Goal: Task Accomplishment & Management: Use online tool/utility

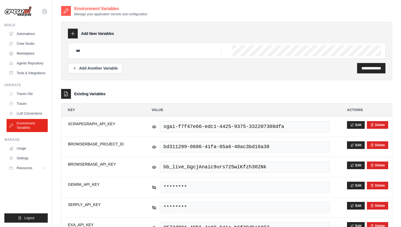
scroll to position [25, 0]
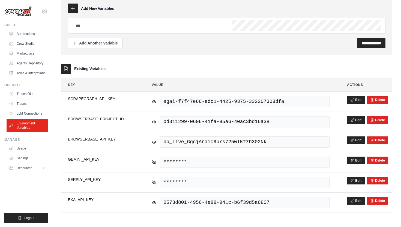
click at [218, 61] on div "**********" at bounding box center [226, 102] width 331 height 222
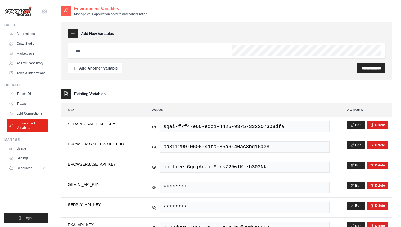
click at [76, 8] on h2 "Environment Variables" at bounding box center [110, 8] width 73 height 7
click at [65, 8] on div at bounding box center [66, 11] width 10 height 10
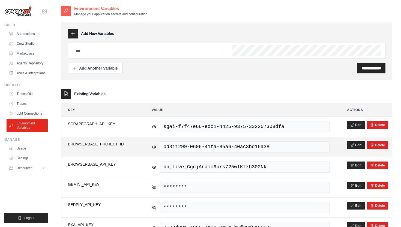
scroll to position [25, 0]
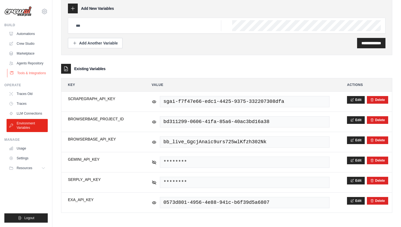
click at [33, 77] on link "Tools & Integrations" at bounding box center [27, 73] width 41 height 9
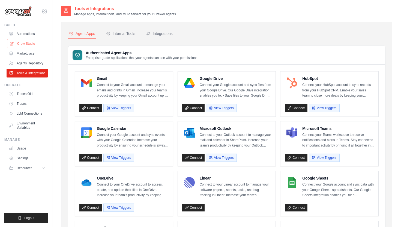
click at [29, 43] on link "Crew Studio" at bounding box center [27, 43] width 41 height 9
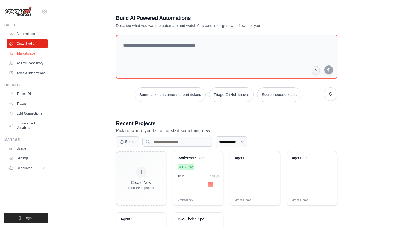
click at [28, 50] on link "Marketplace" at bounding box center [27, 53] width 41 height 9
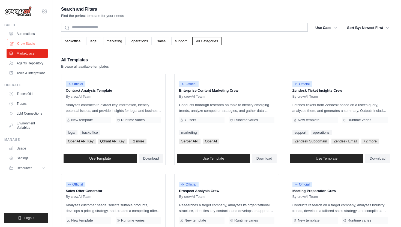
click at [33, 45] on link "Crew Studio" at bounding box center [27, 43] width 41 height 9
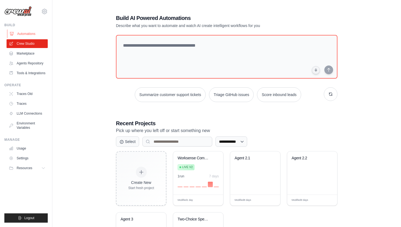
click at [34, 30] on link "Automations" at bounding box center [27, 33] width 41 height 9
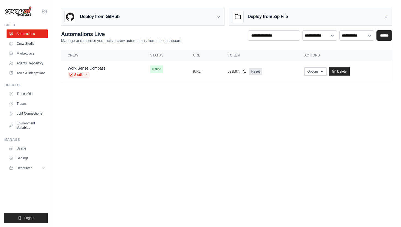
click at [164, 12] on div "Deploy from GitHub" at bounding box center [142, 17] width 163 height 18
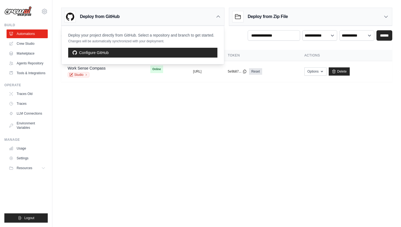
click at [129, 135] on body "zacfang20041102@gmail.com Settings Build Automations" at bounding box center [200, 113] width 401 height 227
click at [287, 13] on div "Deploy from Zip File" at bounding box center [260, 16] width 55 height 11
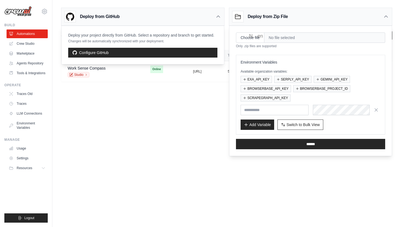
click at [287, 13] on h3 "Deploy from Zip File" at bounding box center [268, 16] width 40 height 7
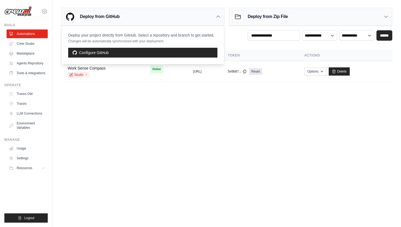
click at [181, 20] on div "Deploy from GitHub" at bounding box center [142, 17] width 163 height 18
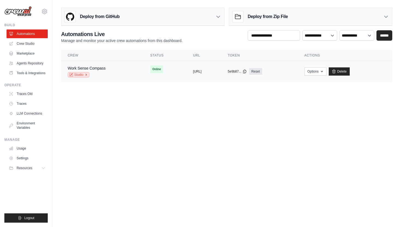
click at [81, 72] on link "Studio" at bounding box center [79, 74] width 22 height 5
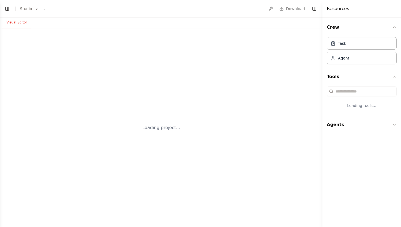
select select "****"
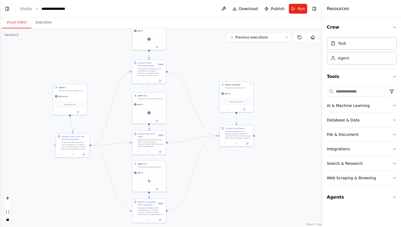
drag, startPoint x: 199, startPoint y: 137, endPoint x: 198, endPoint y: 60, distance: 77.0
click at [198, 59] on div ".deletable-edge-delete-btn { width: 20px; height: 20px; border: 0px solid #ffff…" at bounding box center [161, 127] width 323 height 199
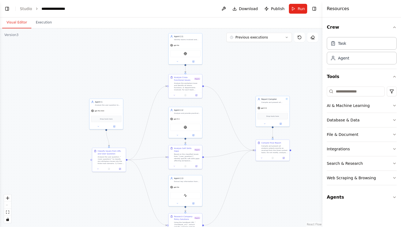
drag, startPoint x: 198, startPoint y: 60, endPoint x: 235, endPoint y: 80, distance: 42.1
click at [235, 80] on div ".deletable-edge-delete-btn { width: 20px; height: 20px; border: 0px solid #ffff…" at bounding box center [161, 127] width 323 height 199
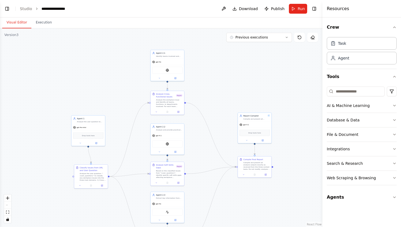
drag, startPoint x: 235, startPoint y: 80, endPoint x: 210, endPoint y: 109, distance: 38.5
click at [210, 109] on div ".deletable-edge-delete-btn { width: 20px; height: 20px; border: 0px solid #ffff…" at bounding box center [161, 127] width 323 height 199
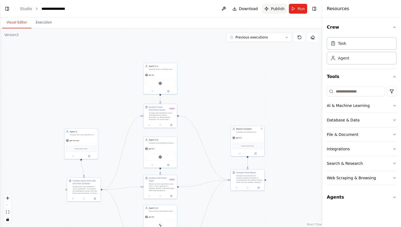
scroll to position [9256, 0]
click at [257, 8] on span "Download" at bounding box center [248, 8] width 19 height 5
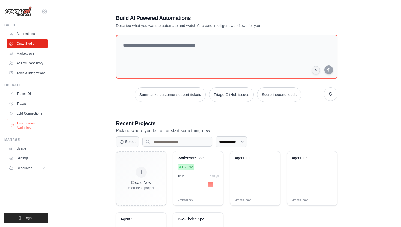
click at [28, 125] on link "Environment Variables" at bounding box center [27, 125] width 41 height 13
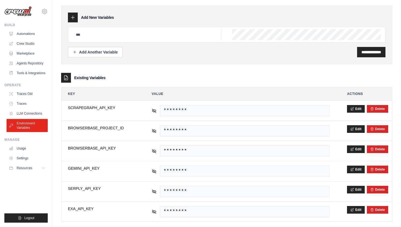
scroll to position [25, 0]
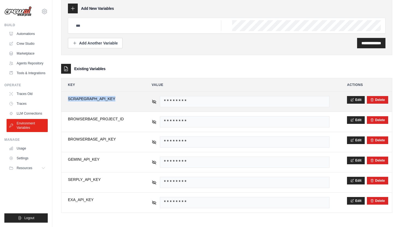
drag, startPoint x: 67, startPoint y: 98, endPoint x: 127, endPoint y: 99, distance: 60.3
click at [127, 99] on td "**********" at bounding box center [100, 102] width 79 height 20
copy span "SCRAPEGRAPH_API_KEY"
click at [154, 101] on icon at bounding box center [154, 102] width 4 height 4
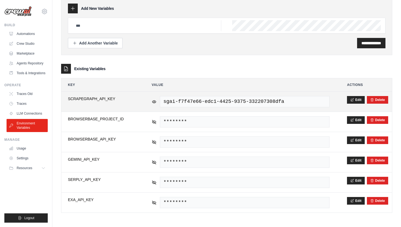
click at [290, 100] on span "sgai-f7f47e66-edc1-4425-9375-332207308dfa" at bounding box center [245, 101] width 170 height 11
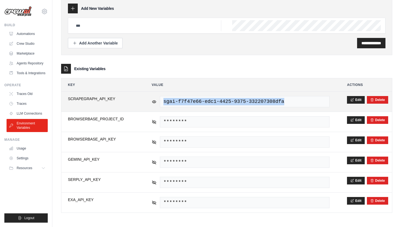
drag, startPoint x: 290, startPoint y: 100, endPoint x: 158, endPoint y: 104, distance: 131.3
click at [158, 104] on div "sgai-f7f47e66-edc1-4425-9375-332207308dfa" at bounding box center [241, 101] width 178 height 11
copy span "sgai-f7f47e66-edc1-4425-9375-332207308dfa"
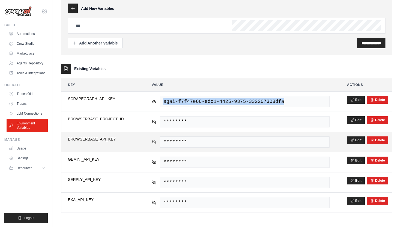
click at [153, 143] on icon at bounding box center [154, 141] width 5 height 5
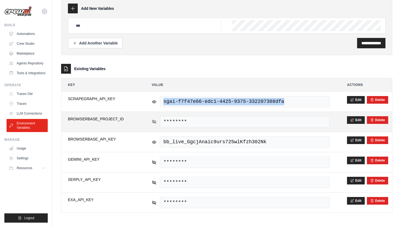
click at [154, 122] on icon at bounding box center [154, 121] width 5 height 5
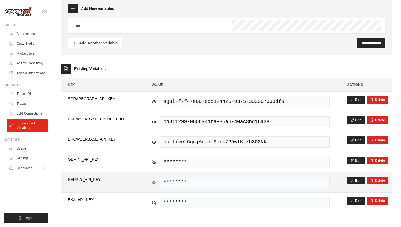
click at [151, 180] on td "********" at bounding box center [240, 182] width 191 height 20
click at [154, 182] on icon at bounding box center [154, 182] width 4 height 4
click at [154, 182] on icon at bounding box center [154, 182] width 5 height 5
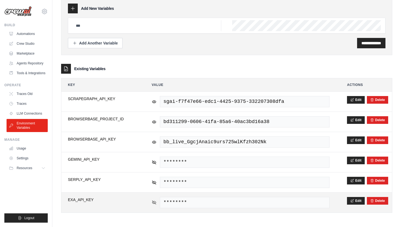
click at [154, 203] on icon at bounding box center [154, 202] width 5 height 5
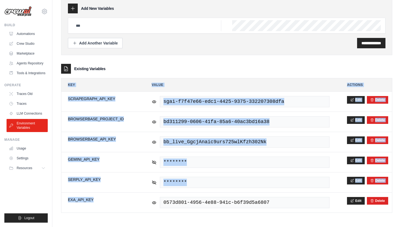
drag, startPoint x: 98, startPoint y: 201, endPoint x: 52, endPoint y: 200, distance: 45.9
click at [52, 200] on div "**********" at bounding box center [226, 100] width 349 height 241
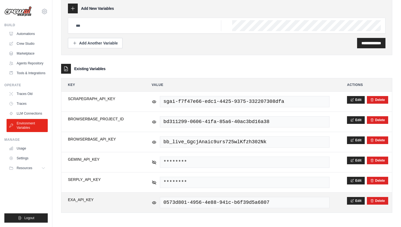
click at [79, 197] on td "**********" at bounding box center [100, 203] width 79 height 20
drag, startPoint x: 99, startPoint y: 197, endPoint x: 72, endPoint y: 198, distance: 27.3
click at [72, 198] on span "EXA_API_KEY" at bounding box center [101, 199] width 66 height 5
click at [68, 199] on span "EXA_API_KEY" at bounding box center [101, 199] width 66 height 5
drag, startPoint x: 68, startPoint y: 199, endPoint x: 103, endPoint y: 200, distance: 34.4
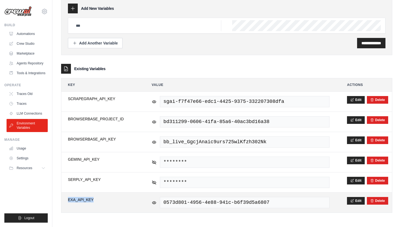
click at [103, 200] on span "EXA_API_KEY" at bounding box center [101, 199] width 66 height 5
copy span "EXA_API_KEY"
click at [300, 197] on span "0573d801-4956-4e88-941c-b6f39d5a6807" at bounding box center [245, 202] width 170 height 11
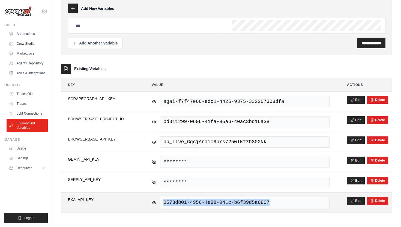
drag, startPoint x: 275, startPoint y: 201, endPoint x: 160, endPoint y: 199, distance: 114.7
click at [160, 199] on span "0573d801-4956-4e88-941c-b6f39d5a6807" at bounding box center [245, 202] width 170 height 11
copy span "0573d801-4956-4e88-941c-b6f39d5a6807"
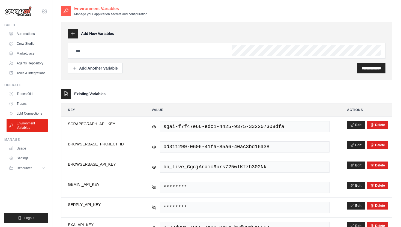
scroll to position [25, 0]
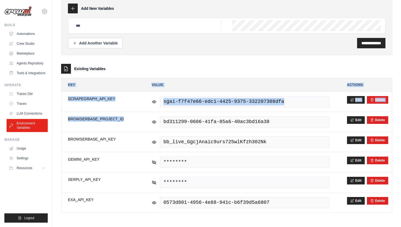
drag, startPoint x: 125, startPoint y: 118, endPoint x: 59, endPoint y: 117, distance: 65.8
click at [59, 117] on div "**********" at bounding box center [226, 100] width 349 height 241
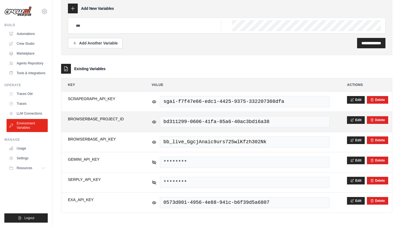
click at [103, 119] on span "BROWSERBASE_PROJECT_ID" at bounding box center [101, 118] width 66 height 5
drag, startPoint x: 68, startPoint y: 120, endPoint x: 147, endPoint y: 120, distance: 79.4
click at [147, 120] on tr "**********" at bounding box center [226, 122] width 331 height 20
copy tr "BROWSERBASE_PROJECT_ID"
drag, startPoint x: 272, startPoint y: 121, endPoint x: 162, endPoint y: 122, distance: 110.0
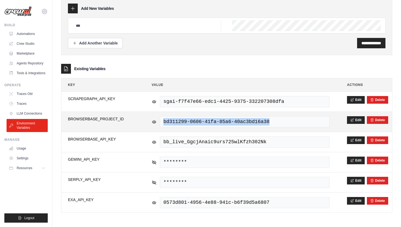
click at [162, 122] on span "bd311299-0606-41fa-85a6-40ac3bd16a38" at bounding box center [245, 121] width 170 height 11
copy span "bd311299-0606-41fa-85a6-40ac3bd16a38"
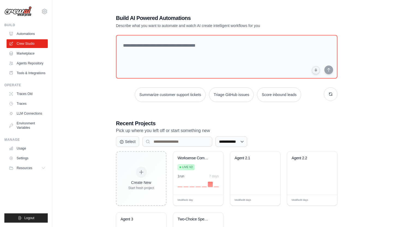
scroll to position [25, 0]
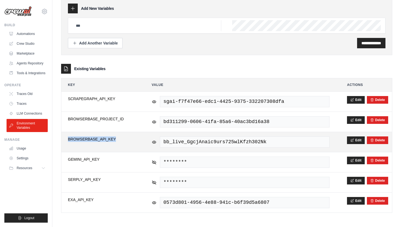
drag, startPoint x: 119, startPoint y: 138, endPoint x: 68, endPoint y: 138, distance: 51.0
click at [68, 138] on span "BROWSERBASE_API_KEY" at bounding box center [101, 138] width 66 height 5
copy span "BROWSERBASE_API_KEY"
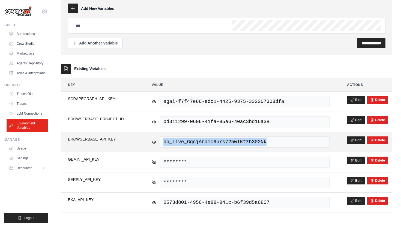
drag, startPoint x: 277, startPoint y: 141, endPoint x: 160, endPoint y: 141, distance: 117.4
click at [160, 141] on span "bb_live_GgcjAnaic9urs725wlKfzh302Nk" at bounding box center [245, 141] width 170 height 11
copy span "bb_live_GgcjAnaic9urs725wlKfzh302Nk"
